Goal: Information Seeking & Learning: Find specific page/section

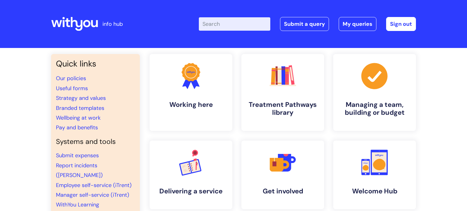
click at [225, 26] on input "Enter your search term here..." at bounding box center [234, 23] width 71 height 13
type input "va"
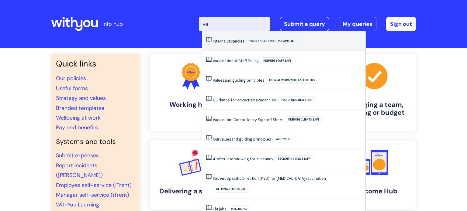
click at [230, 41] on span "Vacancies" at bounding box center [235, 40] width 18 height 5
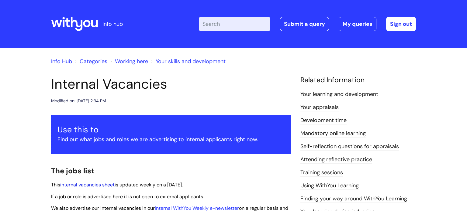
click at [93, 184] on link "internal vacancies sheet" at bounding box center [87, 185] width 54 height 6
